Goal: Task Accomplishment & Management: Use online tool/utility

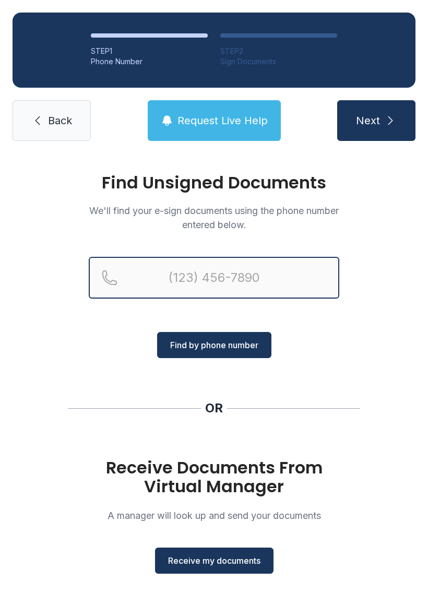
click at [270, 278] on input "Reservation phone number" at bounding box center [214, 278] width 251 height 42
type input "("
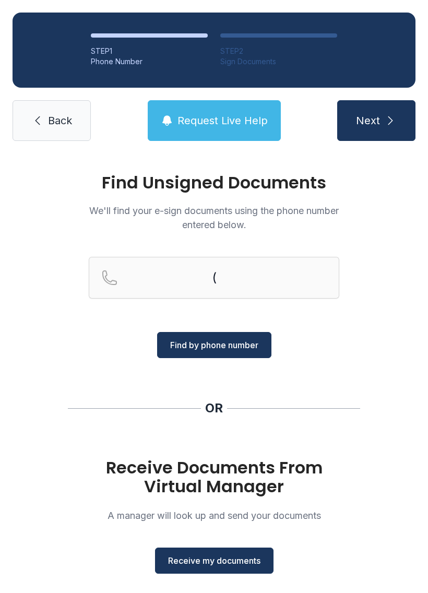
click at [405, 335] on div "Find Unsigned Documents We'll find your e-sign documents using the phone number…" at bounding box center [214, 384] width 428 height 462
click at [250, 558] on span "Receive my documents" at bounding box center [214, 560] width 92 height 13
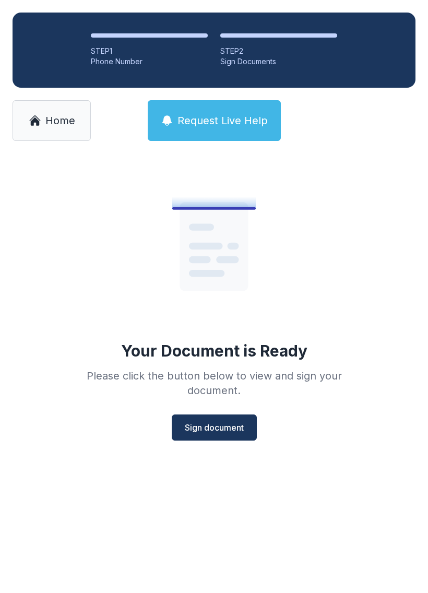
click at [231, 427] on span "Sign document" at bounding box center [214, 427] width 59 height 13
click at [230, 427] on span "Sign document" at bounding box center [214, 427] width 59 height 13
click at [59, 122] on span "Home" at bounding box center [60, 120] width 30 height 15
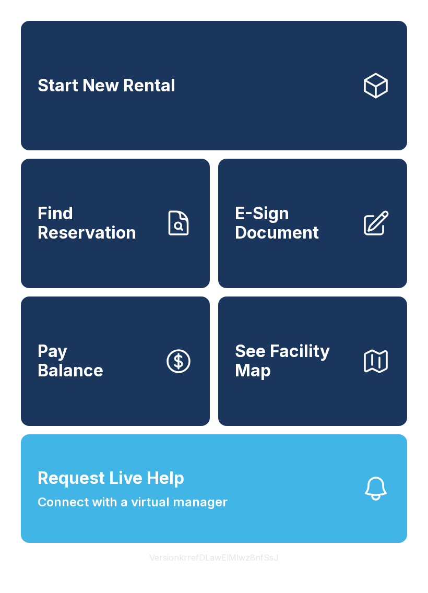
click at [298, 229] on span "E-Sign Document" at bounding box center [294, 223] width 118 height 38
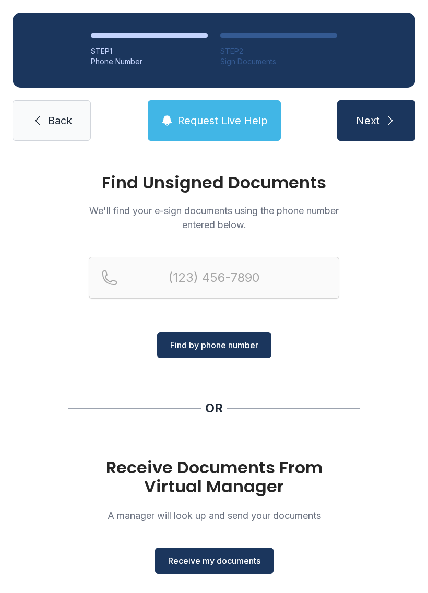
click at [247, 558] on span "Receive my documents" at bounding box center [214, 560] width 92 height 13
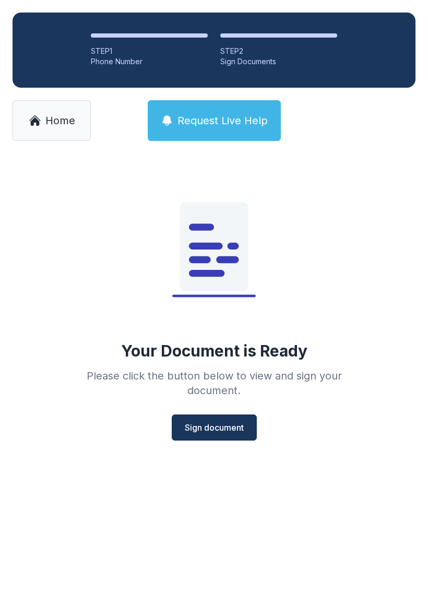
click at [227, 421] on span "Sign document" at bounding box center [214, 427] width 59 height 13
click at [236, 434] on button "Sign document" at bounding box center [214, 428] width 85 height 26
click at [69, 124] on span "Home" at bounding box center [60, 120] width 30 height 15
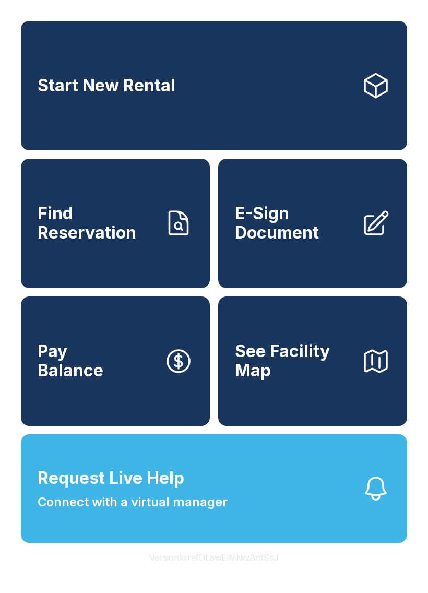
click at [276, 501] on button "Request Live Help Connect with a virtual manager" at bounding box center [214, 488] width 386 height 109
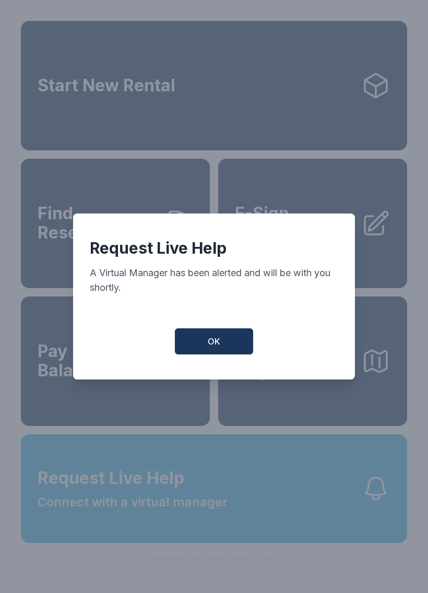
click at [240, 345] on button "OK" at bounding box center [214, 341] width 78 height 26
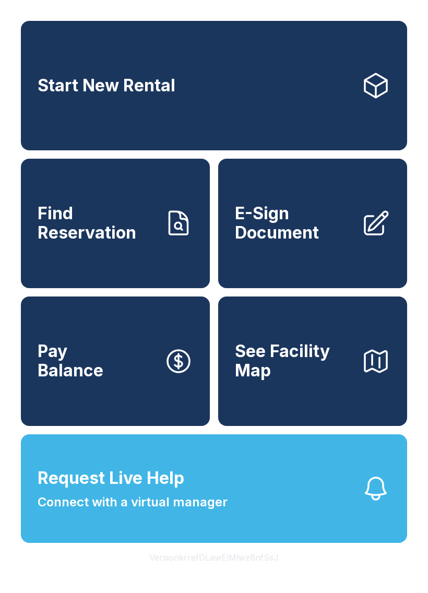
click at [317, 259] on link "E-Sign Document" at bounding box center [312, 223] width 189 height 129
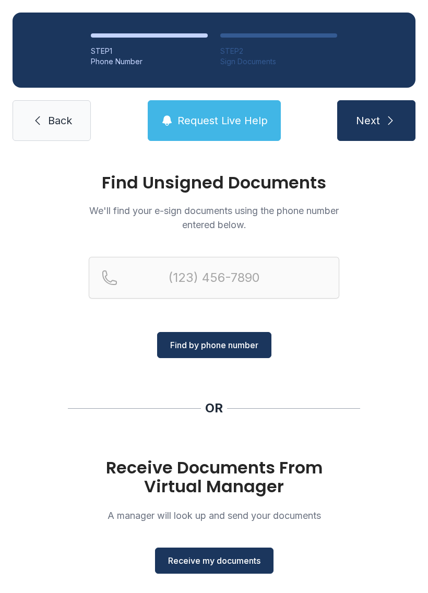
click at [244, 564] on span "Receive my documents" at bounding box center [214, 560] width 92 height 13
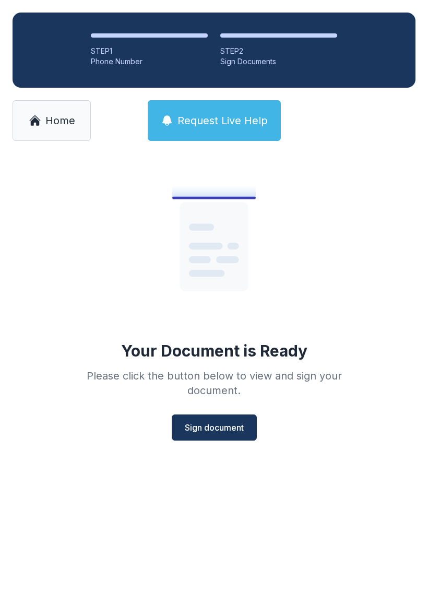
click at [233, 425] on span "Sign document" at bounding box center [214, 427] width 59 height 13
